Goal: Task Accomplishment & Management: Use online tool/utility

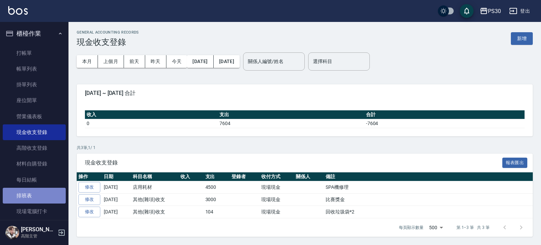
click at [35, 193] on link "排班表" at bounding box center [34, 196] width 63 height 16
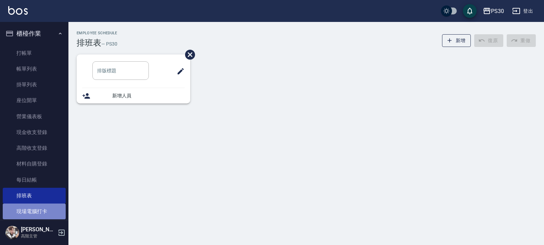
click at [36, 208] on link "現場電腦打卡" at bounding box center [34, 211] width 63 height 16
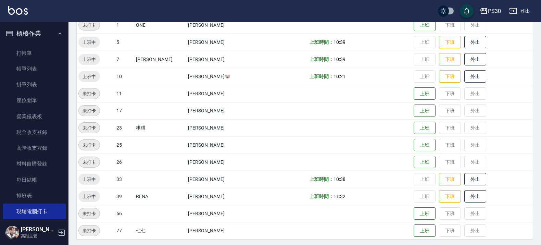
scroll to position [131, 0]
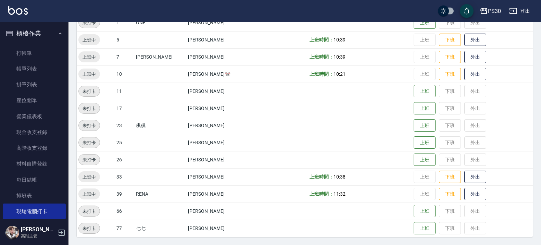
click at [256, 127] on td at bounding box center [282, 125] width 52 height 17
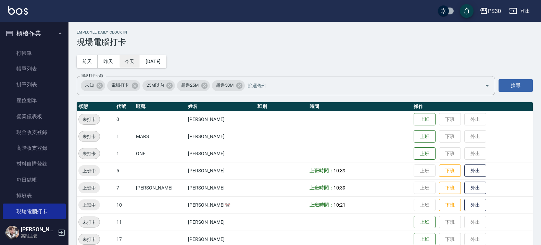
click at [138, 61] on button "今天" at bounding box center [129, 61] width 21 height 13
